Goal: Information Seeking & Learning: Learn about a topic

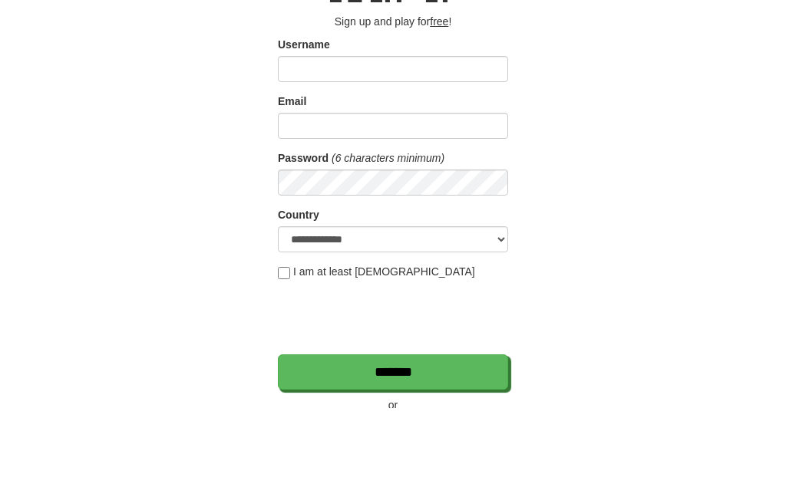
scroll to position [90, 0]
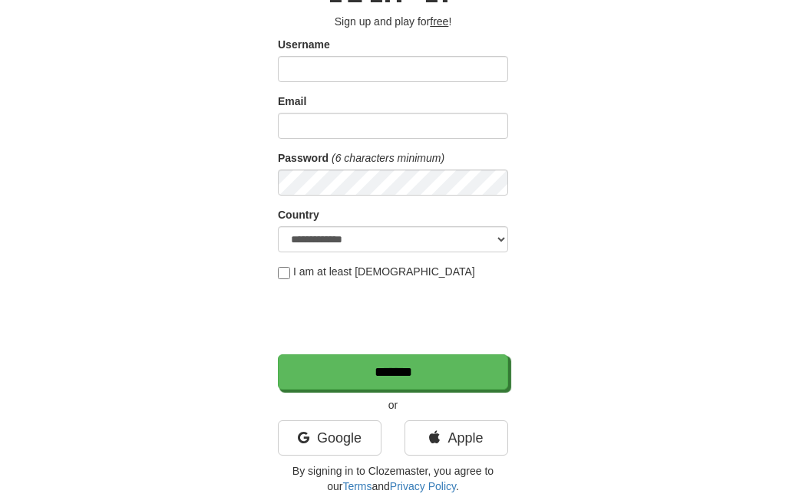
click at [341, 441] on link "Google" at bounding box center [330, 438] width 104 height 35
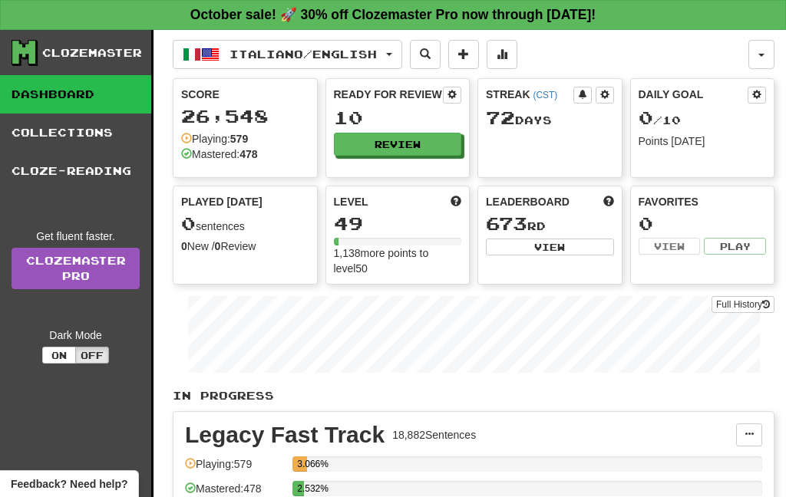
click at [354, 144] on button "Review" at bounding box center [398, 144] width 128 height 23
select select "**"
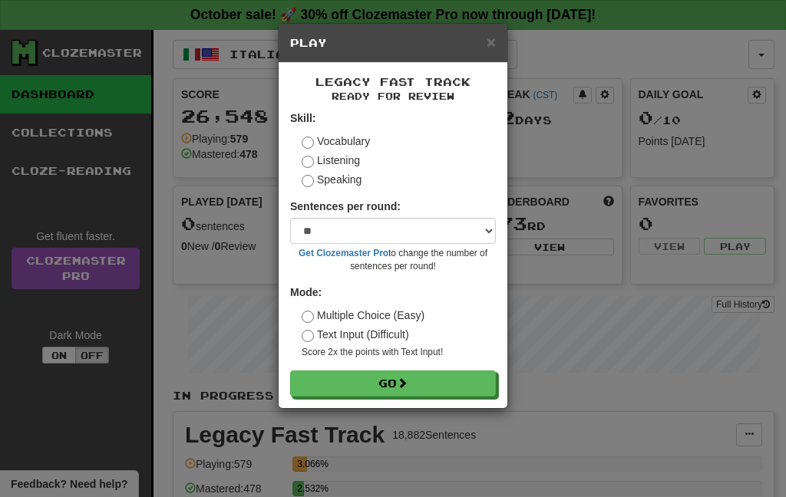
click at [377, 385] on button "Go" at bounding box center [393, 384] width 206 height 26
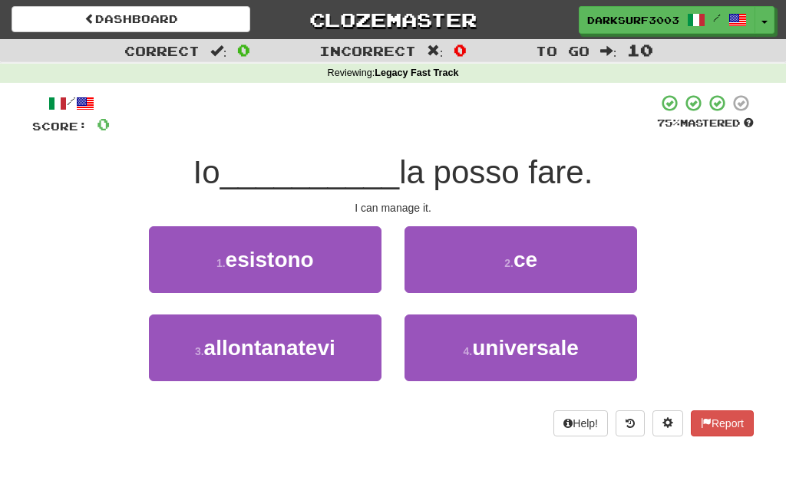
click at [527, 259] on span "ce" at bounding box center [526, 260] width 24 height 24
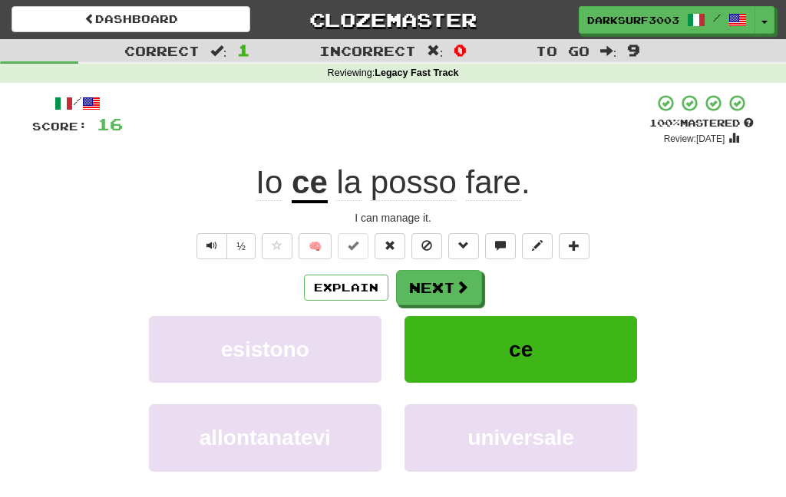
click at [461, 292] on span at bounding box center [462, 287] width 14 height 14
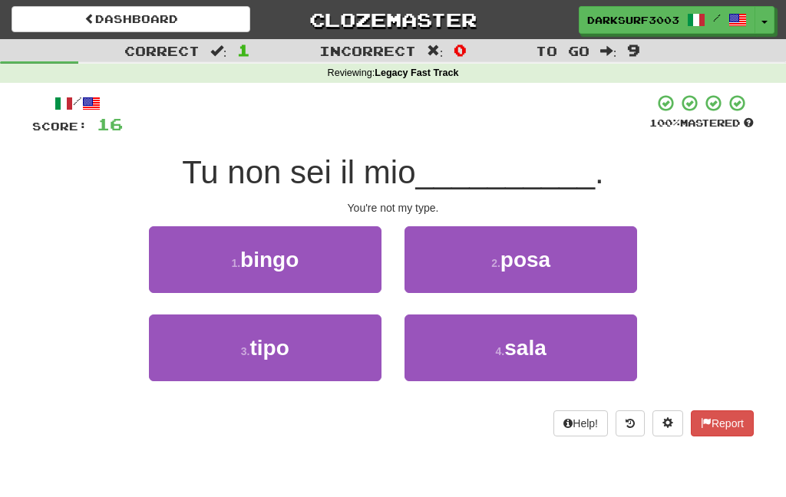
click at [312, 357] on button "3 . tipo" at bounding box center [265, 348] width 233 height 67
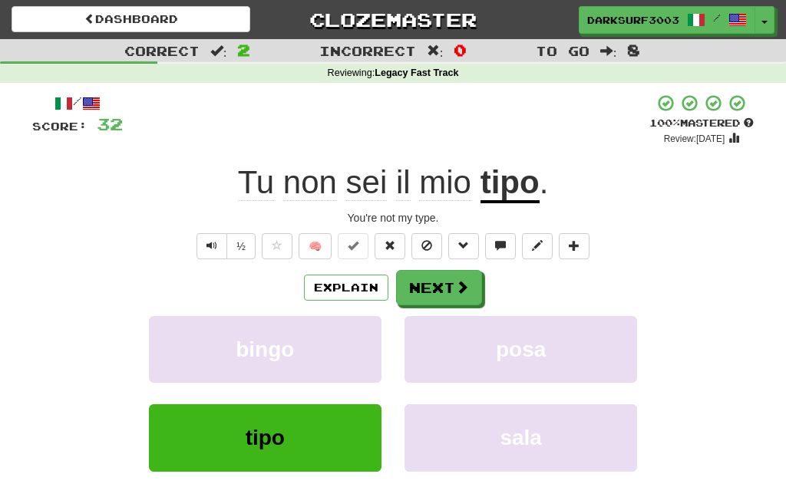
click at [460, 297] on button "Next" at bounding box center [439, 287] width 86 height 35
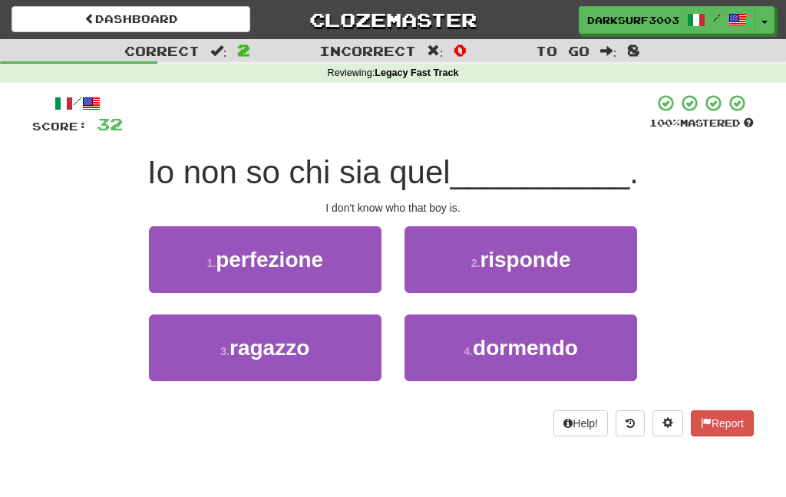
click at [288, 354] on span "ragazzo" at bounding box center [270, 348] width 80 height 24
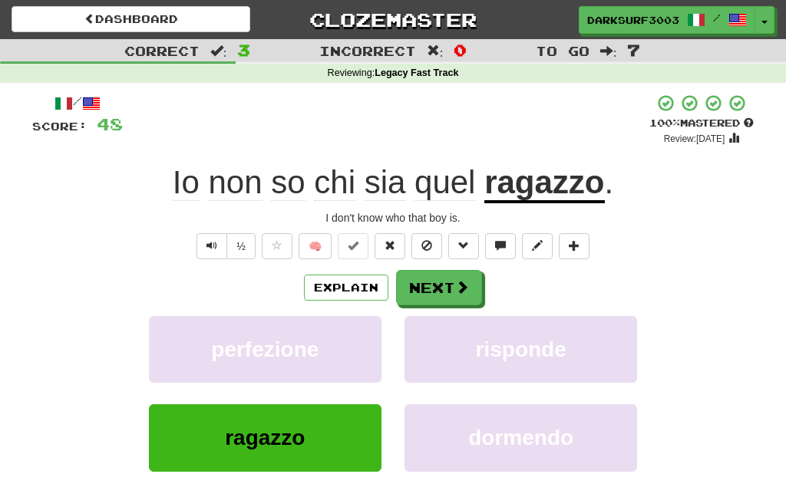
click at [481, 284] on button "Next" at bounding box center [439, 287] width 86 height 35
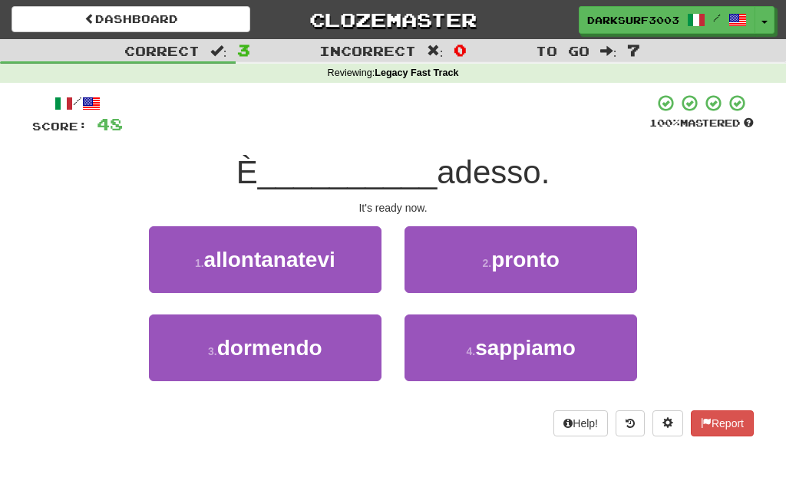
click at [590, 272] on button "2 . pronto" at bounding box center [521, 259] width 233 height 67
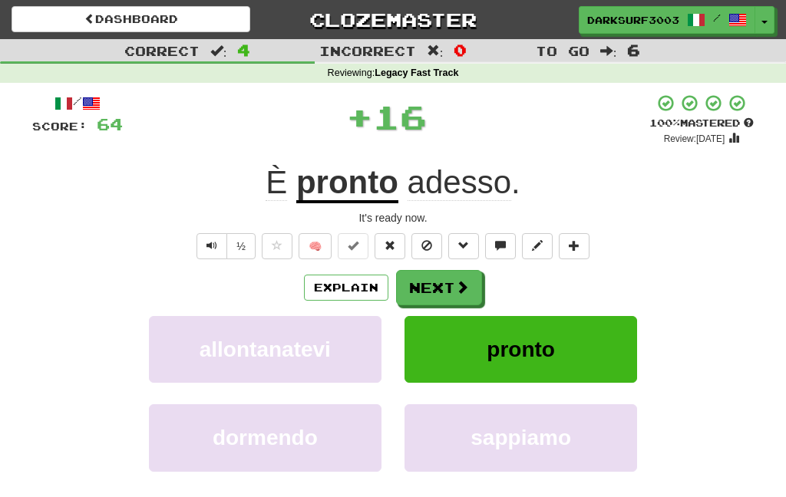
click at [451, 283] on button "Next" at bounding box center [439, 287] width 86 height 35
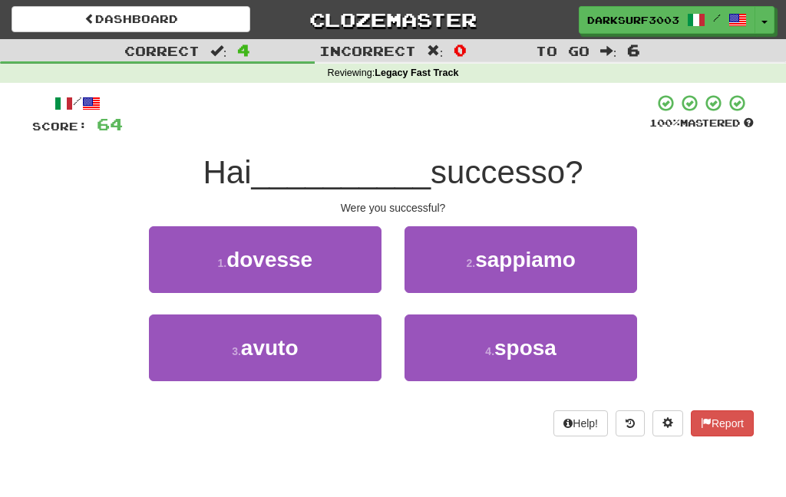
click at [343, 371] on button "3 . avuto" at bounding box center [265, 348] width 233 height 67
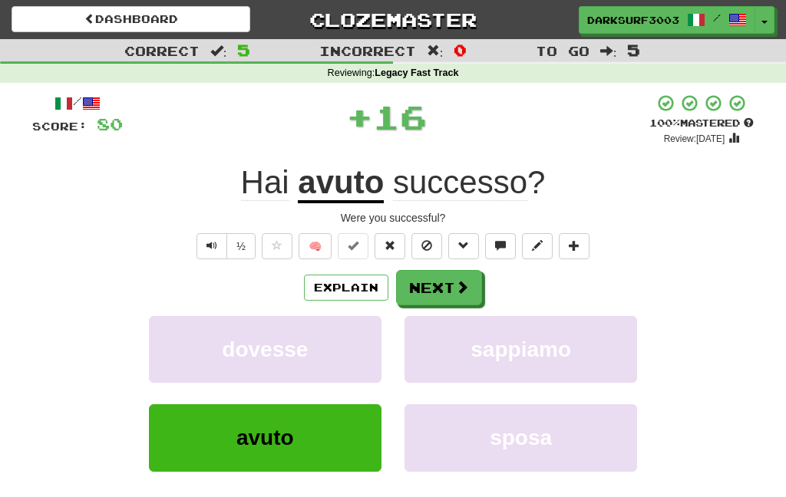
click at [442, 289] on button "Next" at bounding box center [439, 287] width 86 height 35
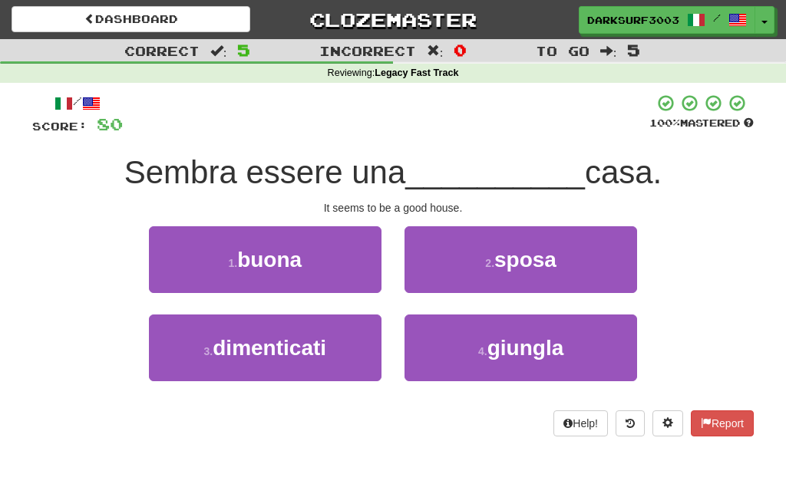
click at [299, 259] on span "buona" at bounding box center [269, 260] width 64 height 24
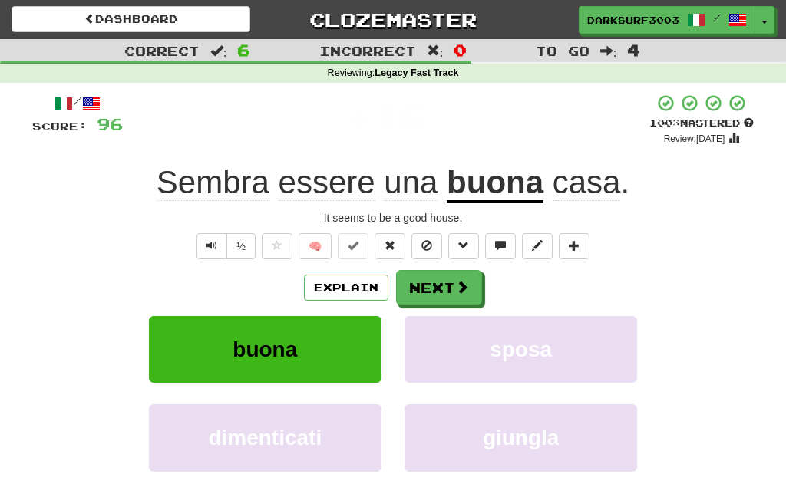
click at [424, 279] on button "Next" at bounding box center [439, 287] width 86 height 35
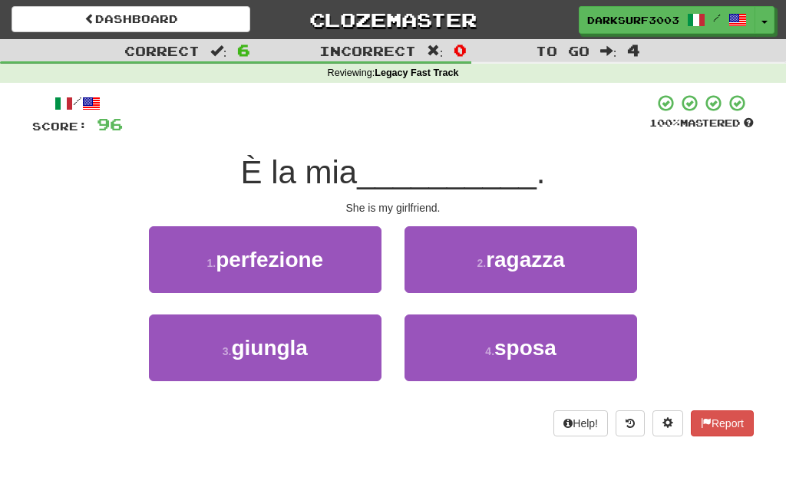
click at [629, 251] on button "2 . ragazza" at bounding box center [521, 259] width 233 height 67
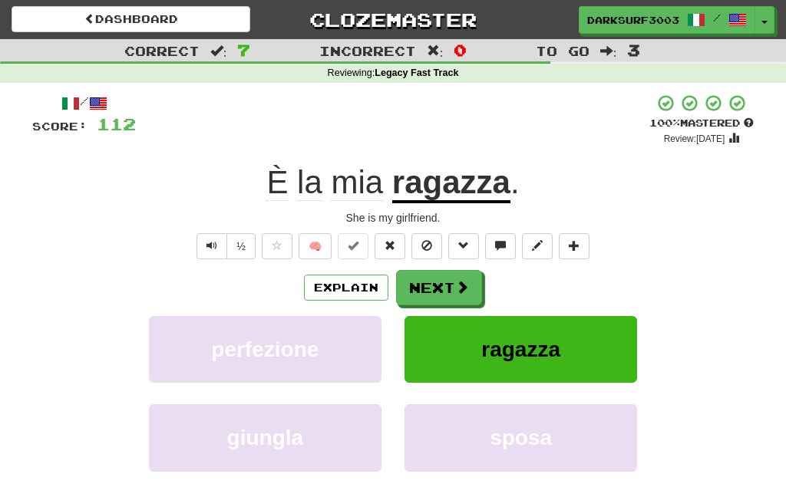
click at [457, 281] on span at bounding box center [462, 287] width 14 height 14
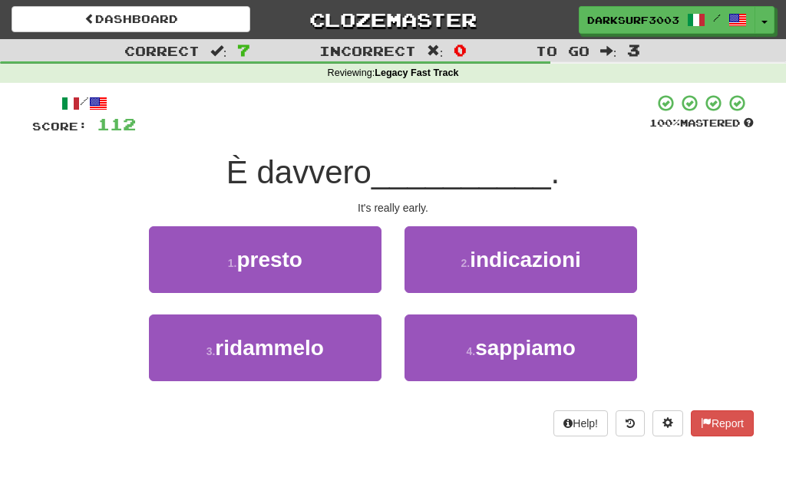
click at [329, 262] on button "1 . presto" at bounding box center [265, 259] width 233 height 67
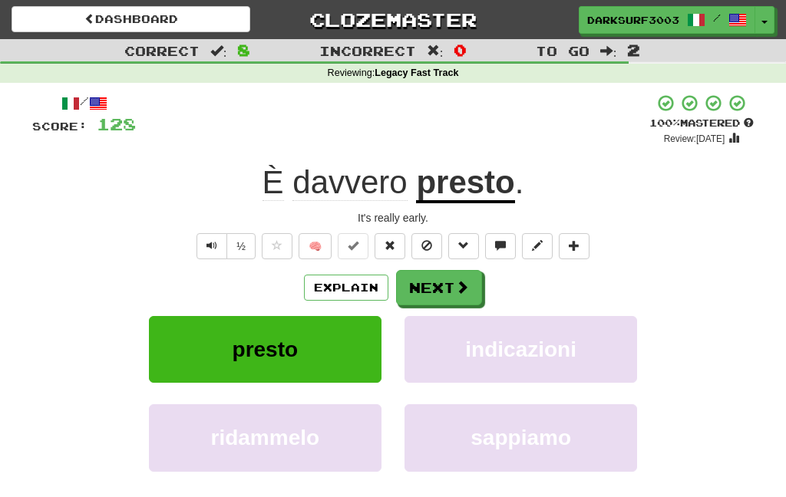
click at [424, 286] on button "Next" at bounding box center [439, 287] width 86 height 35
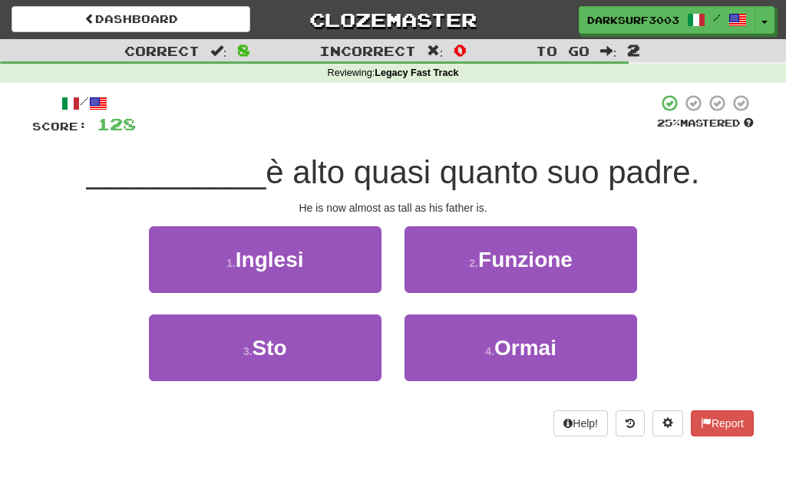
click at [556, 366] on button "4 . Ormai" at bounding box center [521, 348] width 233 height 67
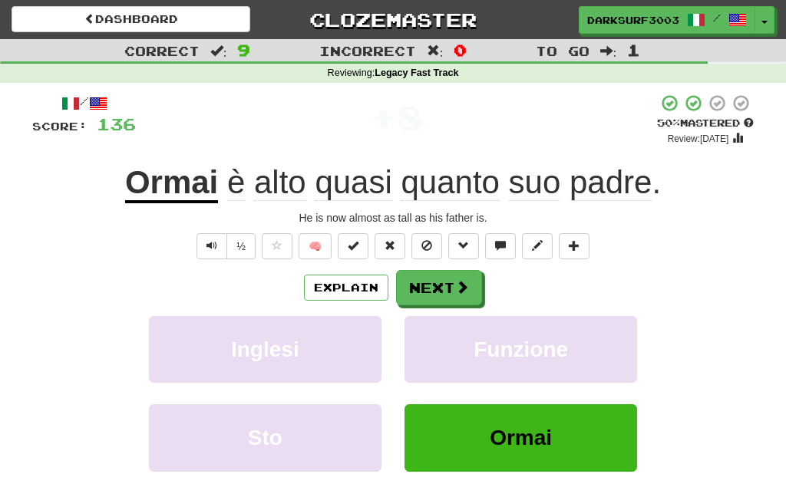
click at [414, 270] on button "Next" at bounding box center [439, 287] width 86 height 35
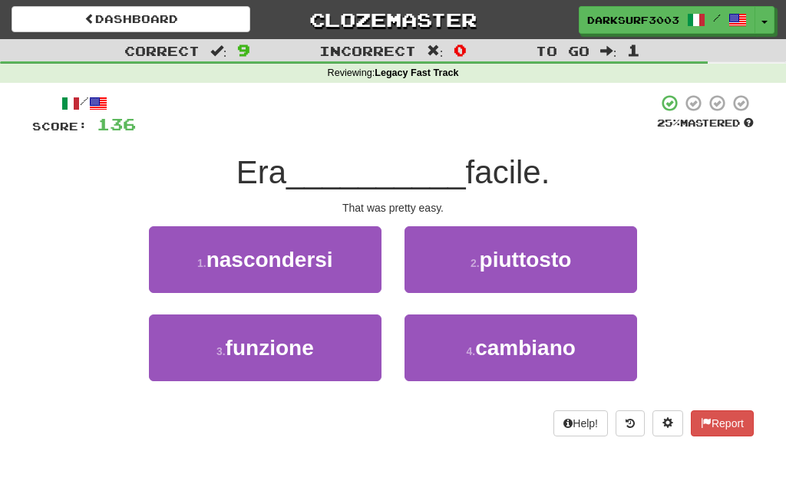
click at [562, 282] on button "2 . piuttosto" at bounding box center [521, 259] width 233 height 67
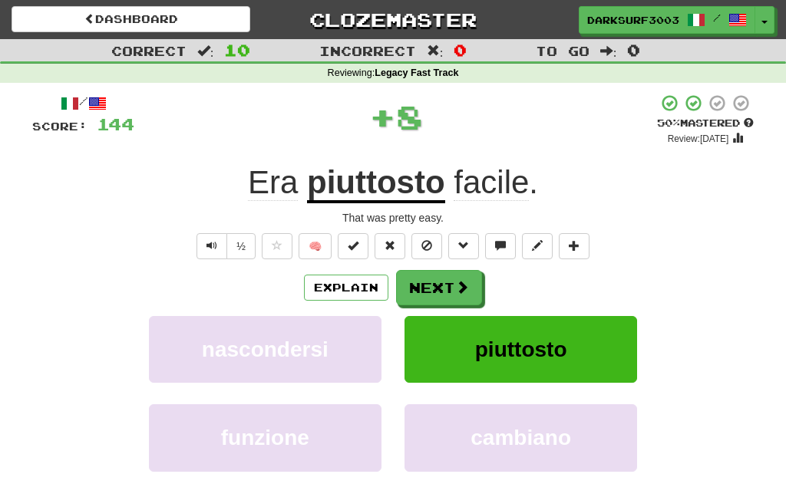
click at [424, 280] on button "Next" at bounding box center [439, 287] width 86 height 35
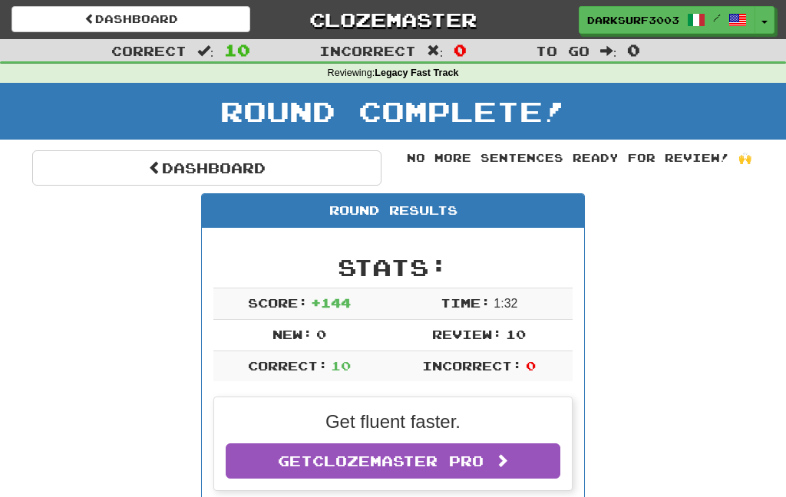
click at [163, 167] on link "Dashboard" at bounding box center [206, 167] width 349 height 35
